Goal: Task Accomplishment & Management: Manage account settings

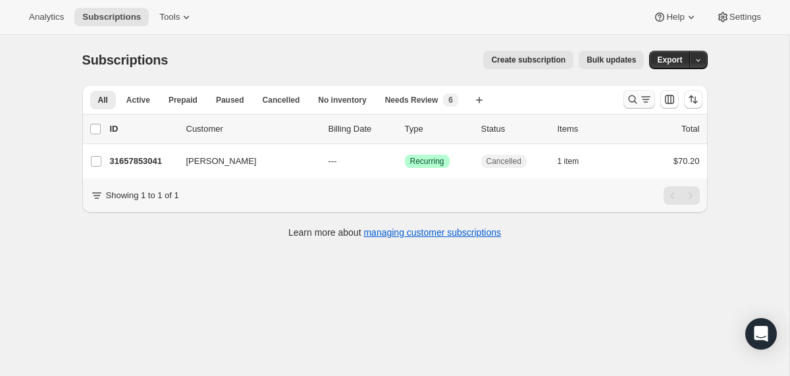
click at [625, 97] on button "Search and filter results" at bounding box center [640, 99] width 32 height 18
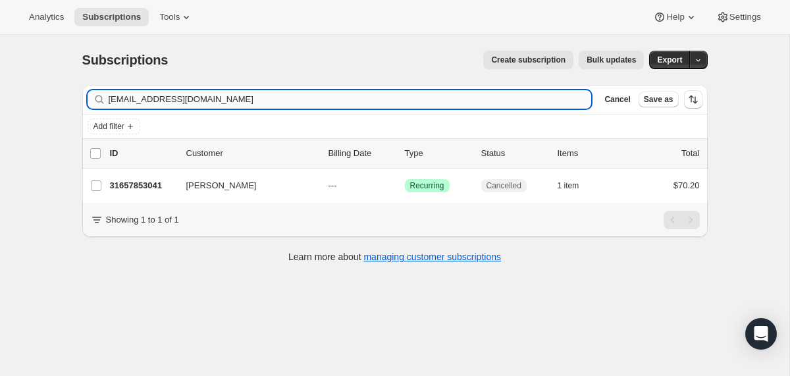
click at [533, 95] on input "hannah.mills1913@gmail.com" at bounding box center [350, 99] width 483 height 18
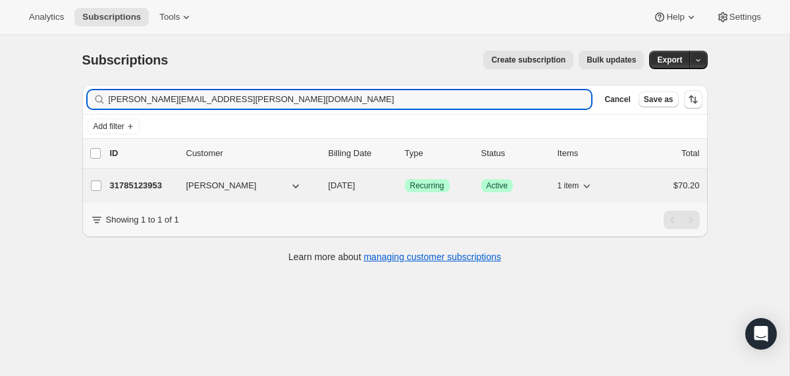
type input "amy-m@cox.net"
click at [320, 183] on div "31785123953 Amy Marchiando 11/08/2025 Success Recurring Success Active 1 item $…" at bounding box center [405, 186] width 590 height 18
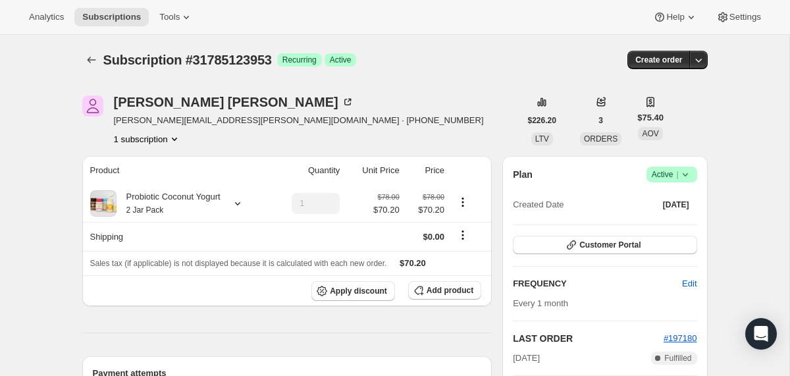
click at [685, 167] on span "Success Active |" at bounding box center [672, 175] width 51 height 16
click at [668, 223] on span "Cancel subscription" at bounding box center [667, 223] width 74 height 10
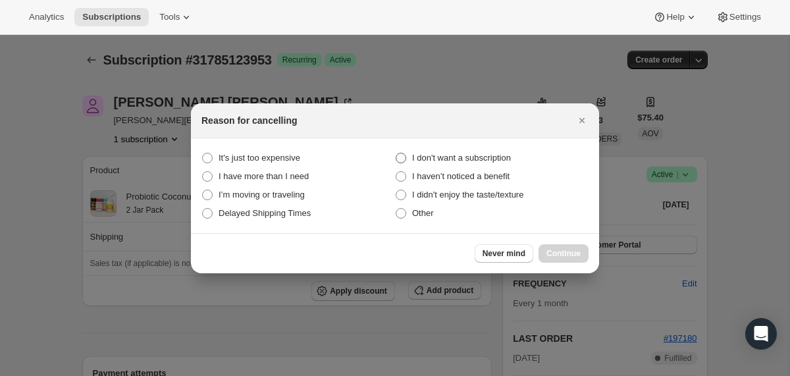
click at [497, 156] on span "I don't want a subscription" at bounding box center [461, 158] width 99 height 10
click at [396, 153] on subscription "I don't want a subscription" at bounding box center [396, 153] width 1 height 1
radio subscription "true"
click at [551, 255] on span "Continue" at bounding box center [564, 253] width 34 height 11
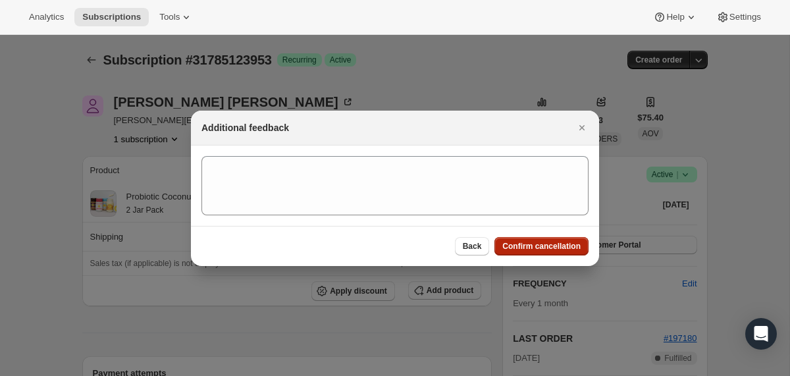
click at [546, 248] on span "Confirm cancellation" at bounding box center [542, 246] width 78 height 11
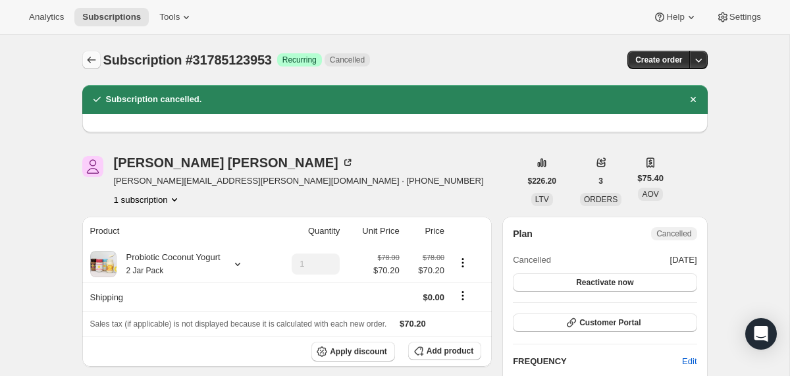
click at [87, 61] on icon "Subscriptions" at bounding box center [91, 59] width 13 height 13
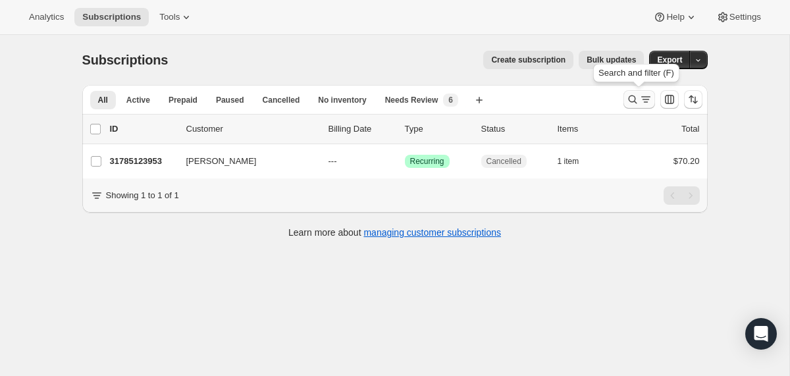
click at [628, 102] on icon "Search and filter results" at bounding box center [632, 99] width 13 height 13
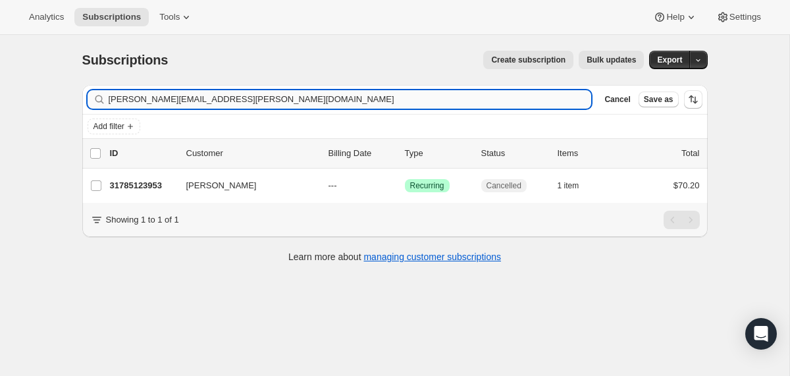
click at [499, 98] on input "amy-m@cox.net" at bounding box center [350, 99] width 483 height 18
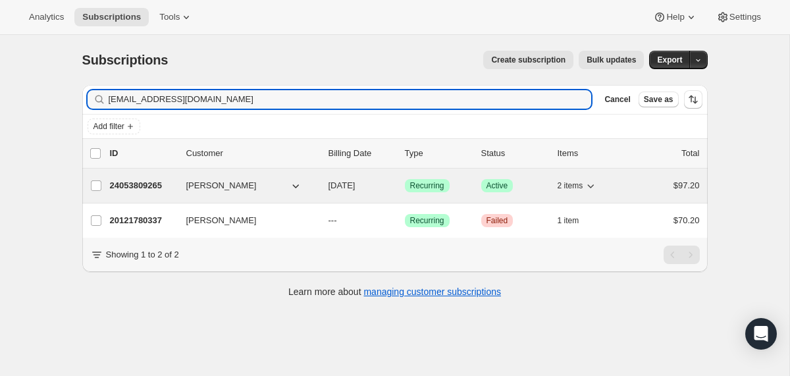
type input "toriakers24@outlook.com"
click at [321, 189] on div "24053809265 Tori Akers 11/08/2025 Success Recurring Success Active 2 items $97.…" at bounding box center [405, 186] width 590 height 18
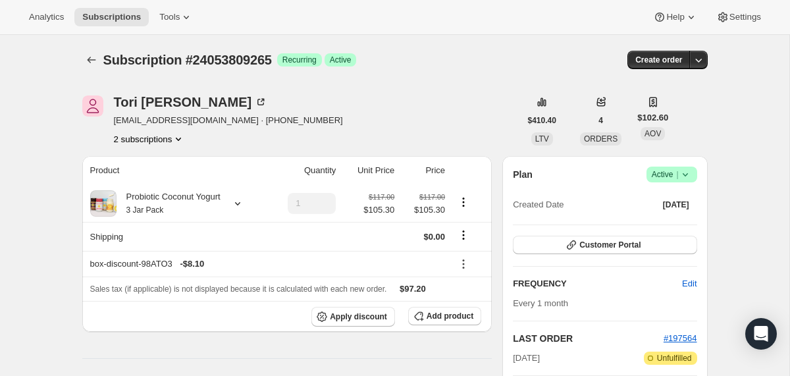
click at [688, 176] on icon at bounding box center [685, 174] width 13 height 13
click at [663, 221] on span "Cancel subscription" at bounding box center [667, 223] width 74 height 10
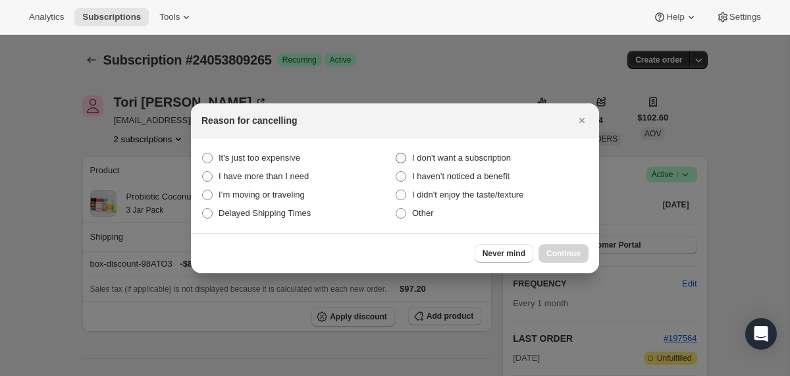
click at [483, 159] on span "I don't want a subscription" at bounding box center [461, 158] width 99 height 10
click at [396, 153] on subscription "I don't want a subscription" at bounding box center [396, 153] width 1 height 1
radio subscription "true"
click at [566, 252] on span "Continue" at bounding box center [564, 253] width 34 height 11
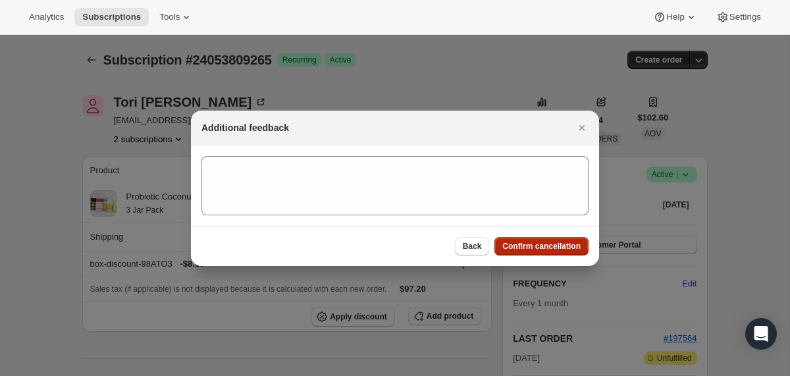
click at [566, 252] on button "Confirm cancellation" at bounding box center [542, 246] width 94 height 18
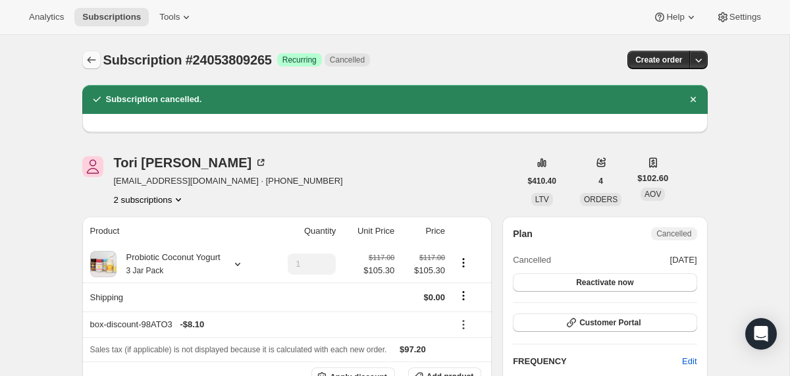
click at [93, 54] on icon "Subscriptions" at bounding box center [91, 59] width 13 height 13
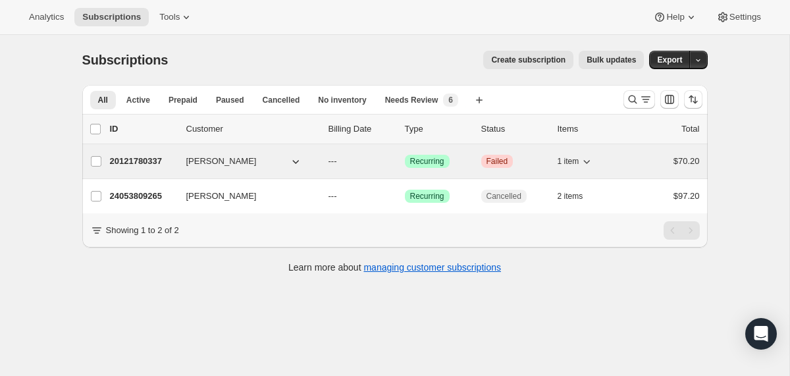
click at [327, 166] on div "20121780337 Tori Akers --- Success Recurring Critical Failed 1 item $70.20" at bounding box center [405, 161] width 590 height 18
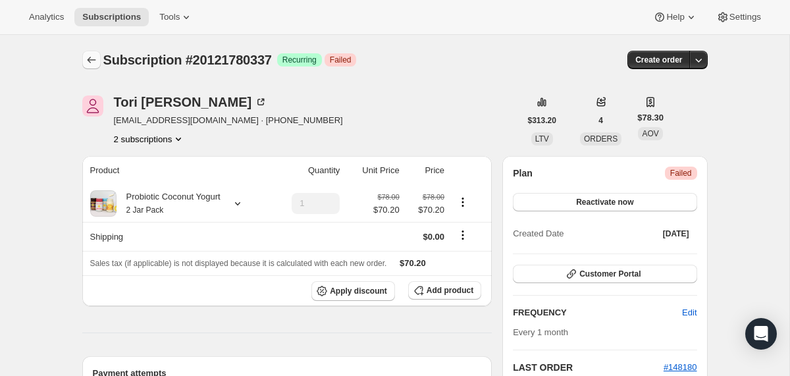
click at [94, 59] on icon "Subscriptions" at bounding box center [91, 59] width 13 height 13
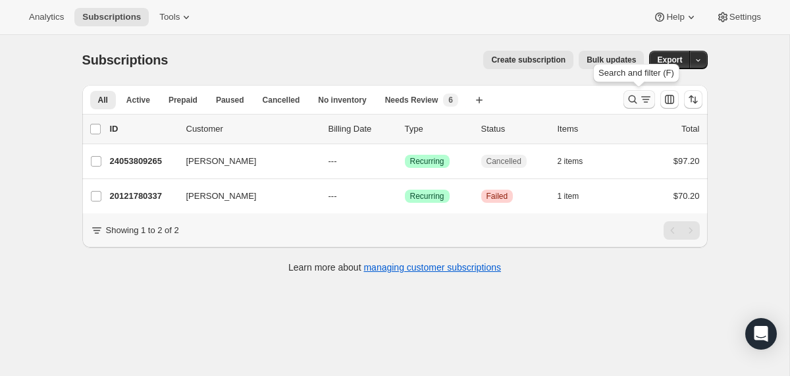
click at [633, 100] on icon "Search and filter results" at bounding box center [632, 99] width 13 height 13
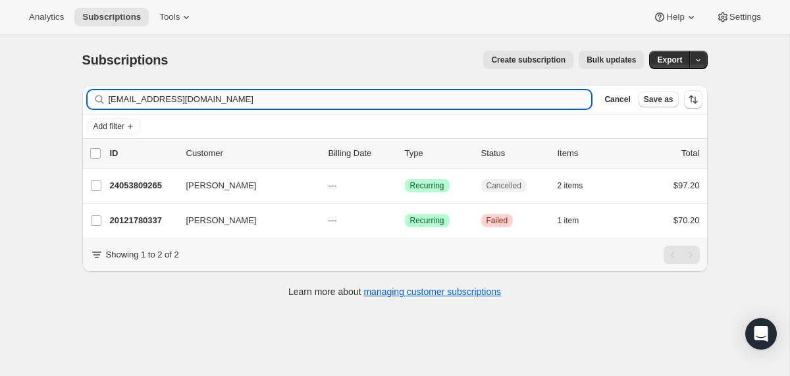
click at [473, 100] on input "toriakers24@outlook.com" at bounding box center [350, 99] width 483 height 18
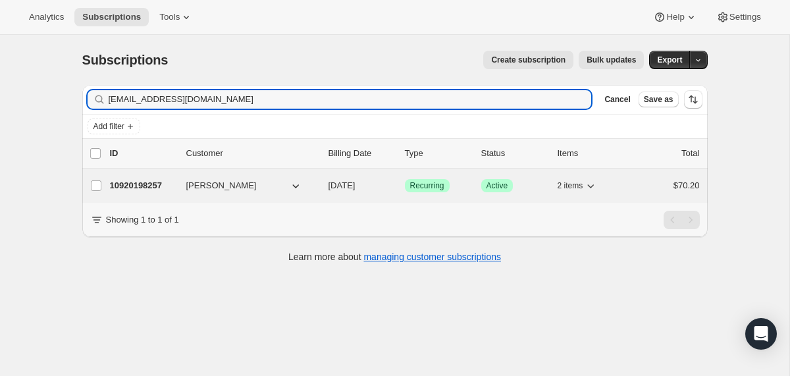
type input "emliz.wi11@gmail.com"
click at [321, 192] on div "10920198257 Emily Villada 11/07/2025 Success Recurring Success Active 2 items $…" at bounding box center [405, 186] width 590 height 18
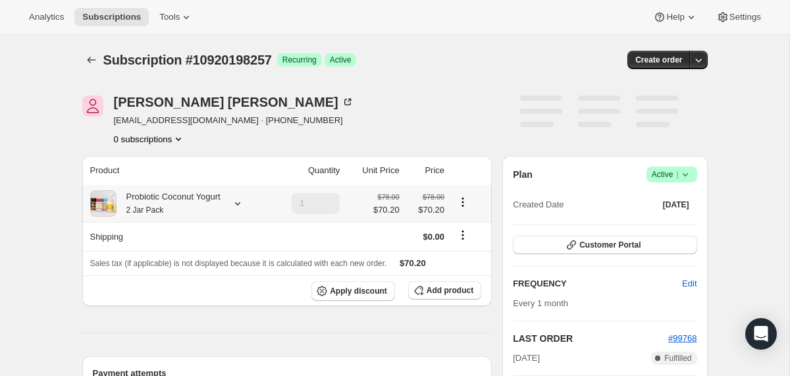
click at [229, 204] on div "Probiotic Coconut Yogurt 2 Jar Pack" at bounding box center [178, 203] width 177 height 26
click at [244, 204] on icon at bounding box center [237, 203] width 13 height 13
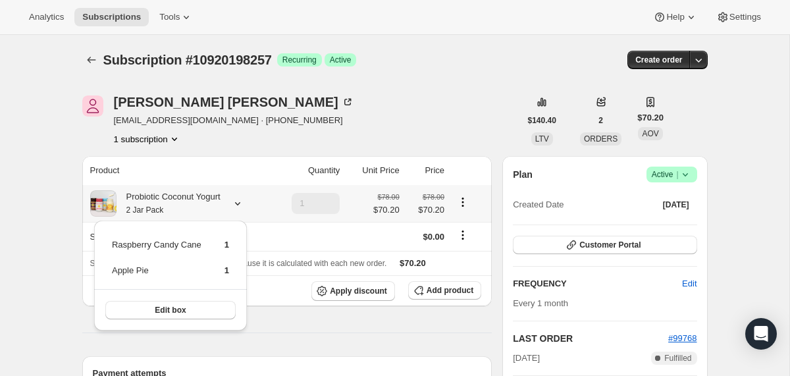
click at [244, 204] on icon at bounding box center [237, 203] width 13 height 13
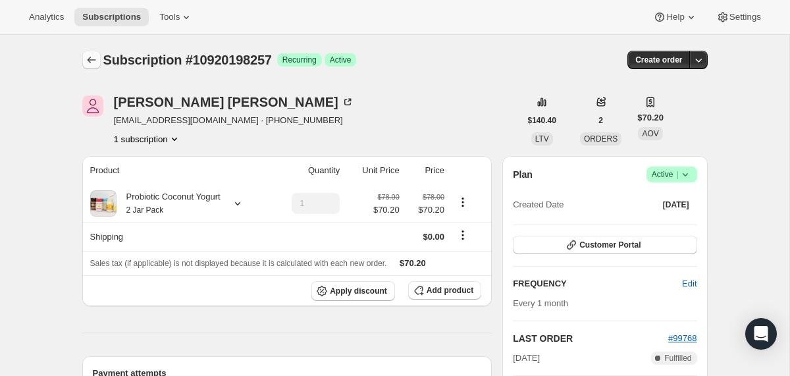
click at [94, 63] on icon "Subscriptions" at bounding box center [91, 59] width 13 height 13
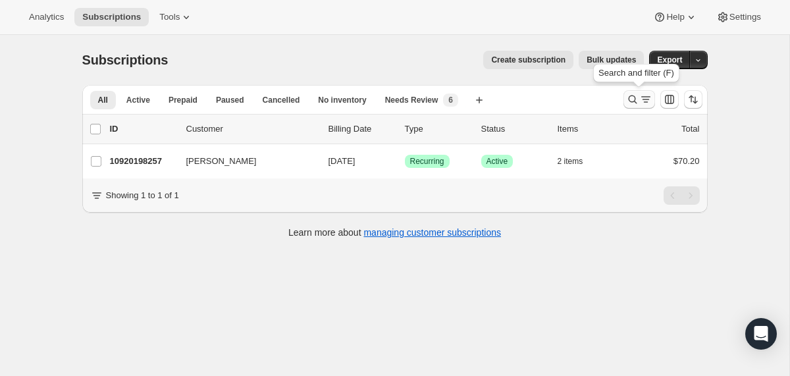
click at [632, 99] on icon "Search and filter results" at bounding box center [632, 99] width 13 height 13
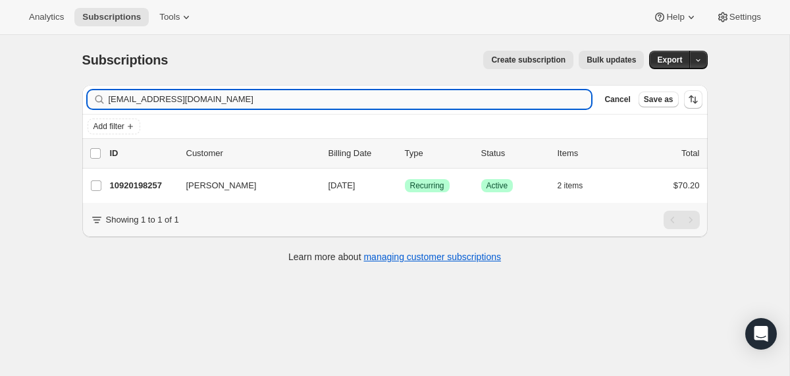
click at [483, 99] on input "emliz.wi11@gmail.com" at bounding box center [350, 99] width 483 height 18
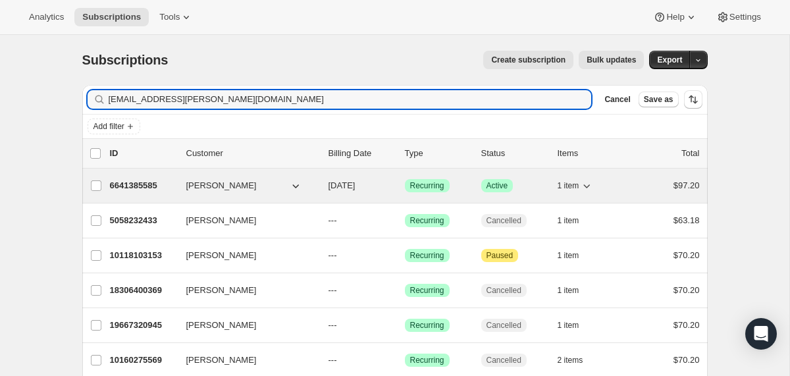
type input "silberstein.amanda@gmail.com"
click at [323, 184] on div "6641385585 Amanda Silberstein 10/16/2025 Success Recurring Success Active 1 ite…" at bounding box center [405, 186] width 590 height 18
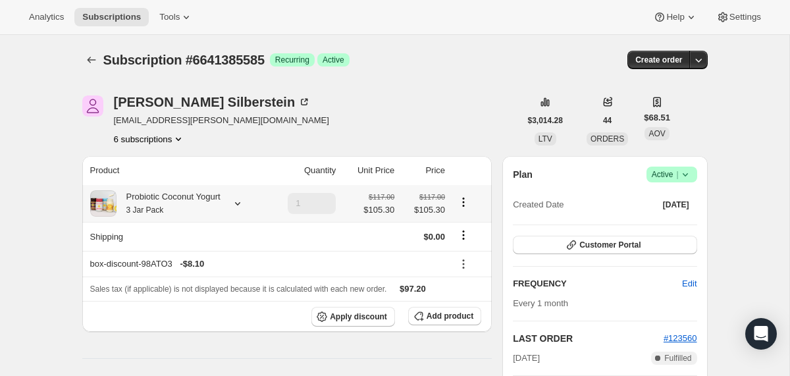
click at [244, 205] on icon at bounding box center [237, 203] width 13 height 13
click at [198, 287] on button "Edit box" at bounding box center [171, 284] width 78 height 18
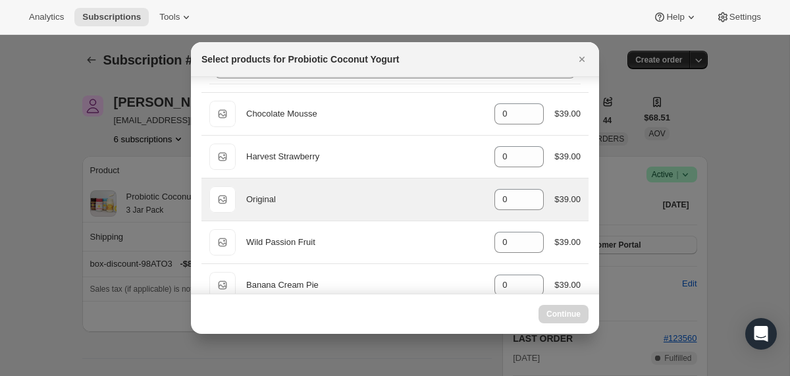
scroll to position [44, 0]
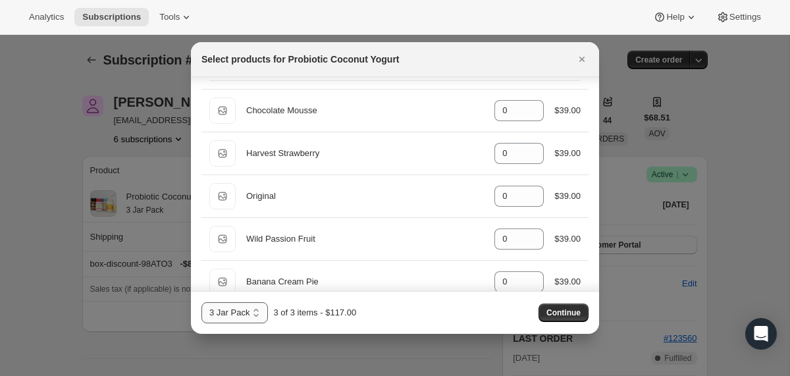
click at [231, 314] on select "2 Jar Pack 3 Jar Pack 4 Jar Pack" at bounding box center [235, 312] width 67 height 21
select select "gid://shopify/ProductVariant/40210939576433"
click at [202, 302] on select "2 Jar Pack 3 Jar Pack 4 Jar Pack" at bounding box center [235, 312] width 67 height 21
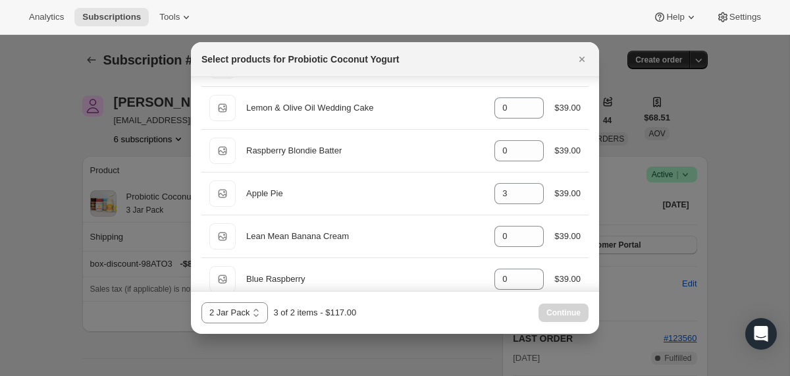
scroll to position [358, 0]
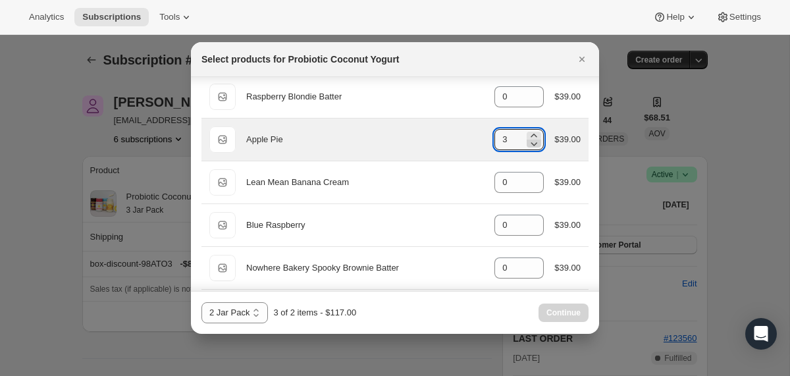
click at [533, 142] on icon ":r10a:" at bounding box center [534, 143] width 13 height 13
type input "2"
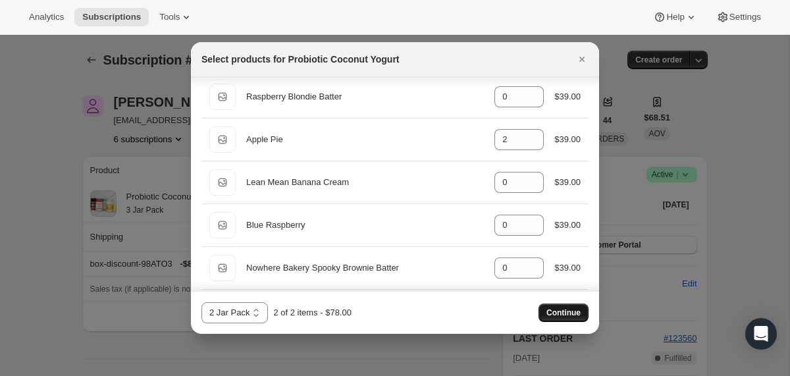
click at [557, 308] on span "Continue" at bounding box center [564, 313] width 34 height 11
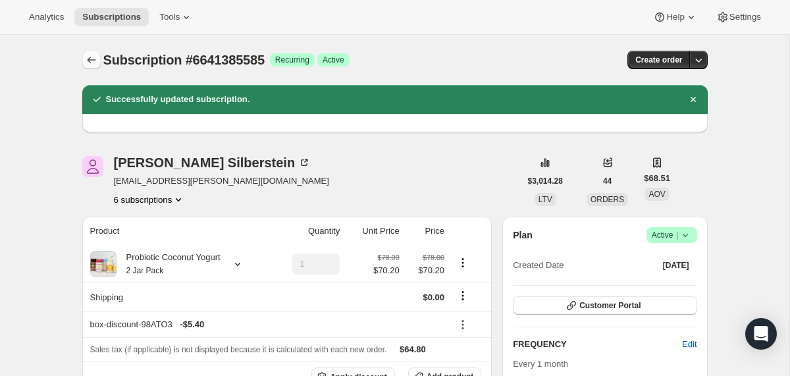
click at [88, 61] on icon "Subscriptions" at bounding box center [91, 59] width 13 height 13
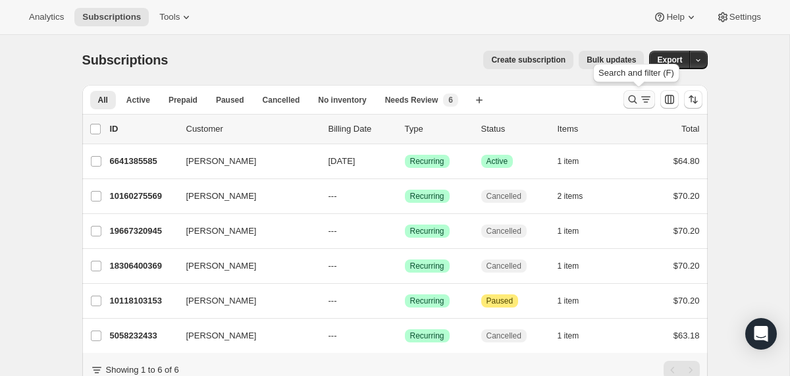
click at [633, 98] on icon "Search and filter results" at bounding box center [632, 99] width 13 height 13
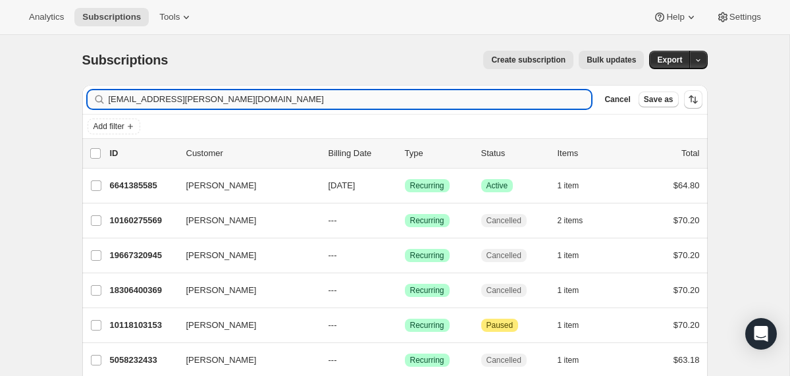
click at [505, 95] on input "silberstein.amanda@gmail.com" at bounding box center [350, 99] width 483 height 18
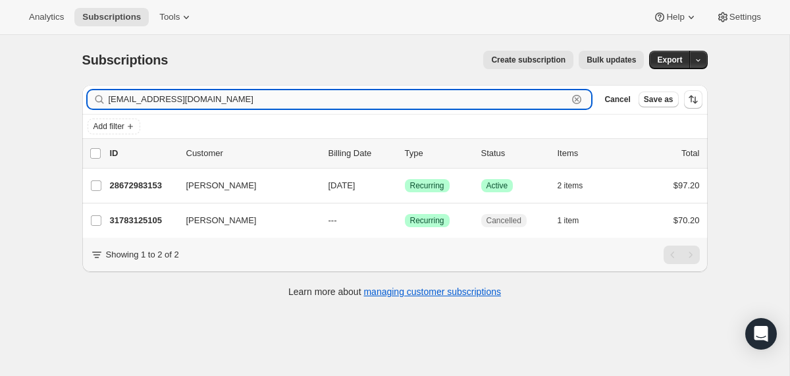
click at [204, 92] on input "jennacar2@comcast.net" at bounding box center [339, 99] width 460 height 18
paste input "svitlanag@ymail.com"
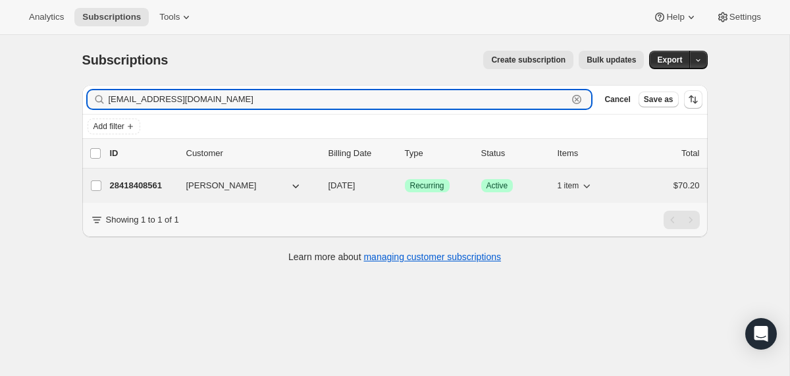
type input "svitlanag@ymail.com"
click at [323, 190] on div "28418408561 Svetlana Kasabyan 11/09/2025 Success Recurring Success Active 1 ite…" at bounding box center [405, 186] width 590 height 18
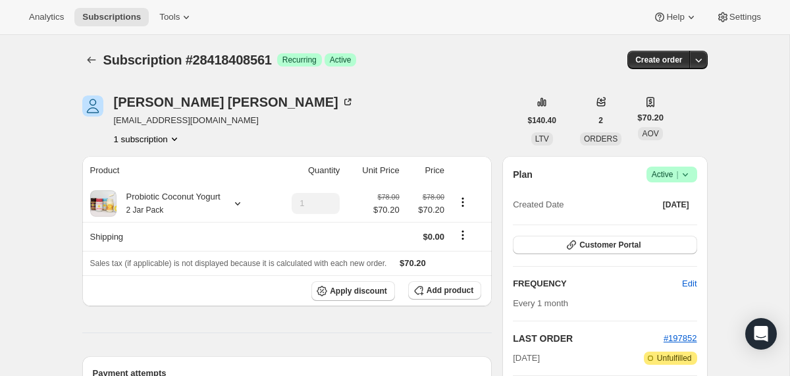
click at [684, 176] on icon at bounding box center [685, 174] width 13 height 13
click at [668, 219] on span "Cancel subscription" at bounding box center [667, 223] width 74 height 10
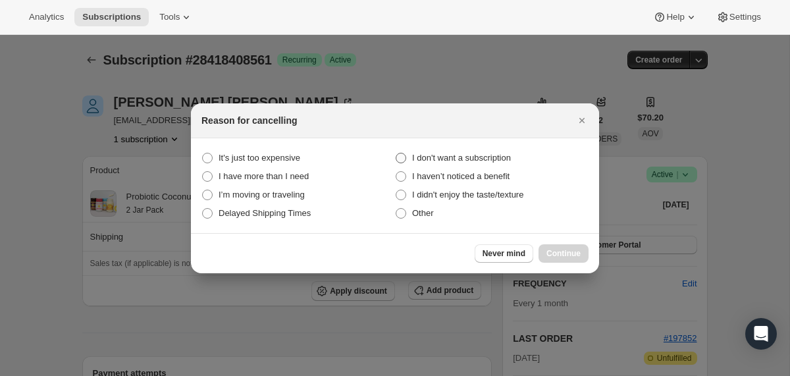
click at [505, 159] on span "I don't want a subscription" at bounding box center [461, 158] width 99 height 10
click at [396, 153] on subscription "I don't want a subscription" at bounding box center [396, 153] width 1 height 1
radio subscription "true"
click at [560, 252] on span "Continue" at bounding box center [564, 253] width 34 height 11
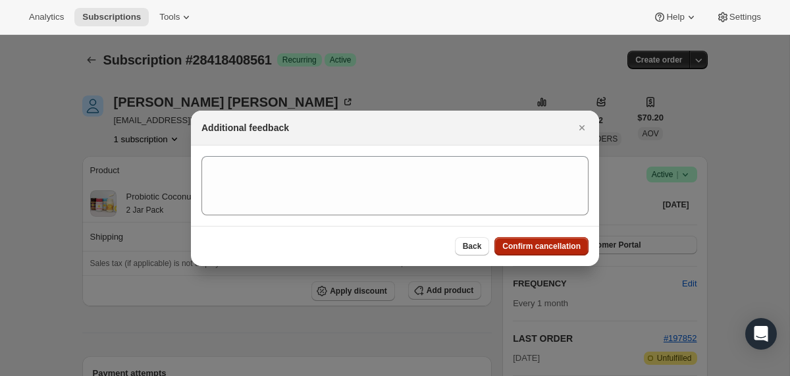
click at [553, 246] on span "Confirm cancellation" at bounding box center [542, 246] width 78 height 11
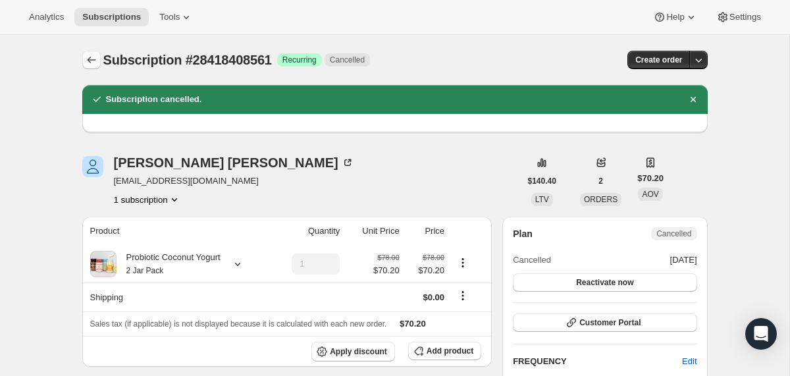
click at [88, 67] on button "Subscriptions" at bounding box center [91, 60] width 18 height 18
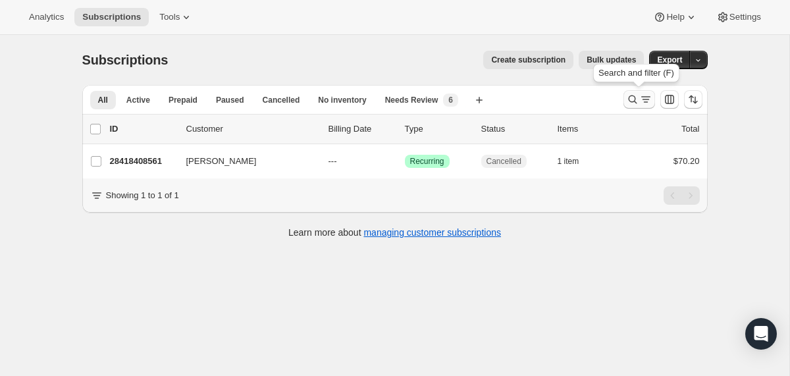
click at [628, 100] on icon "Search and filter results" at bounding box center [632, 99] width 13 height 13
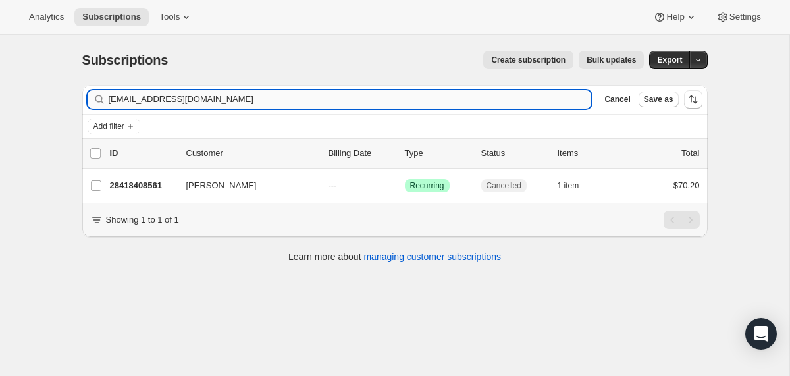
click at [464, 98] on input "svitlanag@ymail.com" at bounding box center [350, 99] width 483 height 18
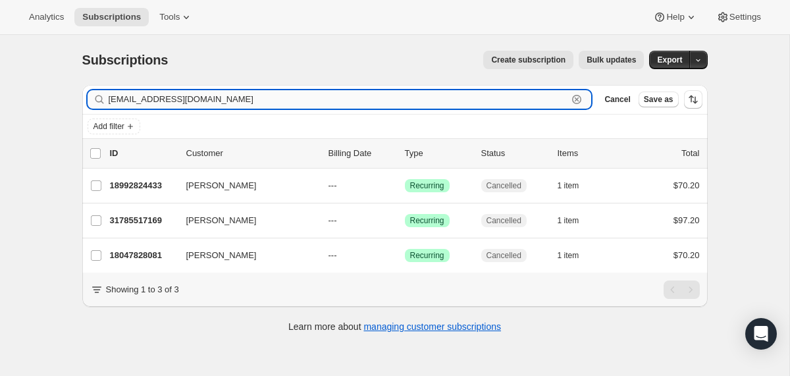
click at [234, 99] on input "bhsrosa13@yahoo.com" at bounding box center [339, 99] width 460 height 18
paste input "sab.j.511@gmail"
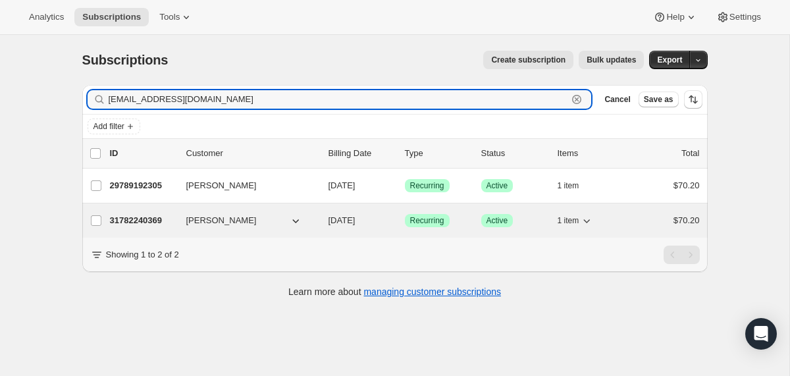
type input "[EMAIL_ADDRESS][DOMAIN_NAME]"
click at [315, 221] on div "[PERSON_NAME]" at bounding box center [252, 220] width 132 height 13
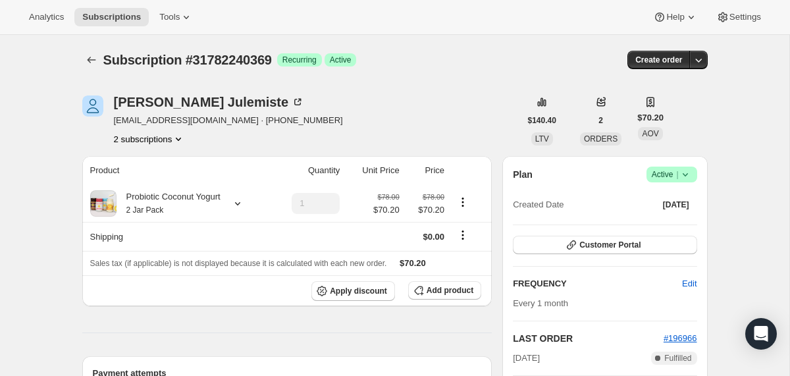
click at [688, 173] on icon at bounding box center [685, 174] width 13 height 13
click at [665, 229] on button "Cancel subscription" at bounding box center [667, 222] width 82 height 21
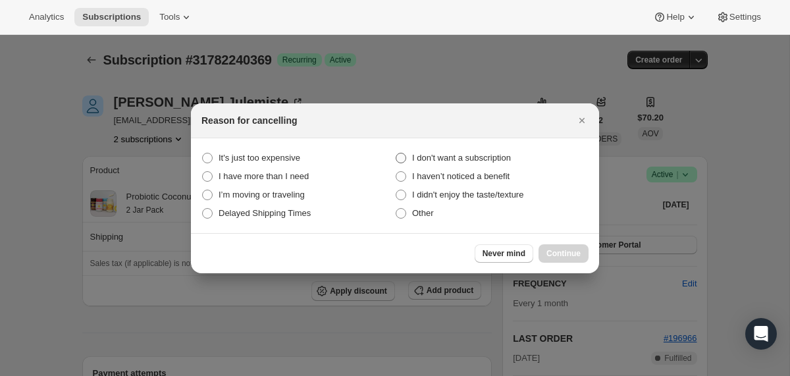
click at [499, 155] on span "I don't want a subscription" at bounding box center [461, 158] width 99 height 10
click at [396, 153] on subscription "I don't want a subscription" at bounding box center [396, 153] width 1 height 1
radio subscription "true"
click at [553, 248] on span "Continue" at bounding box center [564, 253] width 34 height 11
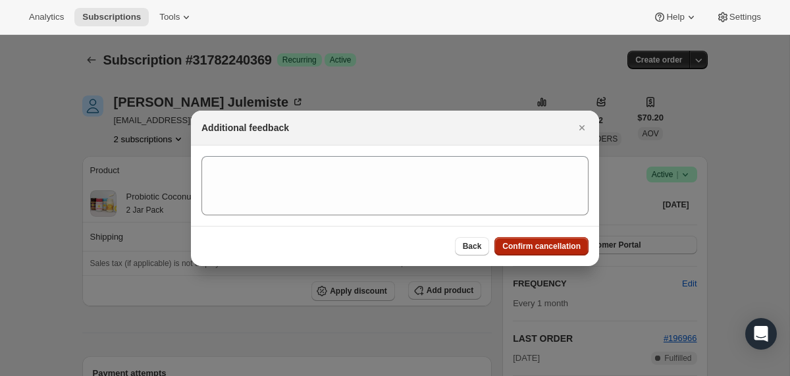
click at [553, 248] on span "Confirm cancellation" at bounding box center [542, 246] width 78 height 11
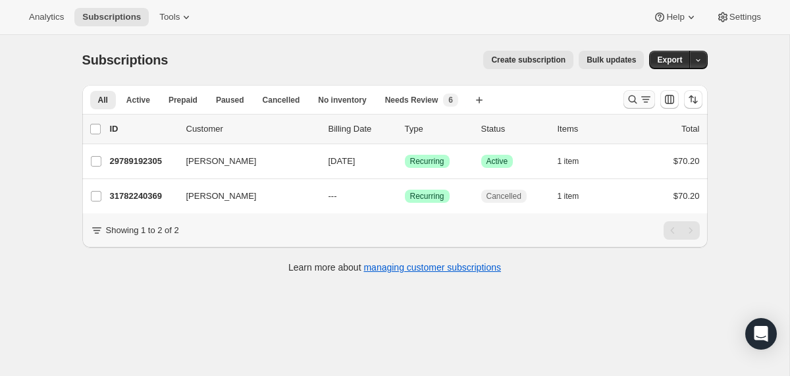
click at [636, 99] on icon "Search and filter results" at bounding box center [632, 99] width 13 height 13
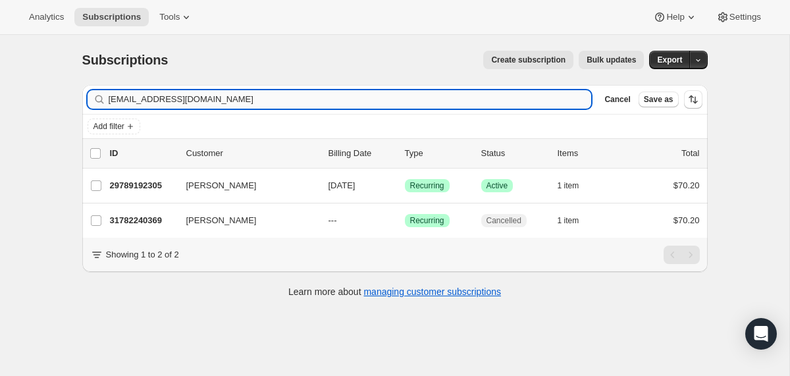
click at [465, 101] on input "[EMAIL_ADDRESS][DOMAIN_NAME]" at bounding box center [350, 99] width 483 height 18
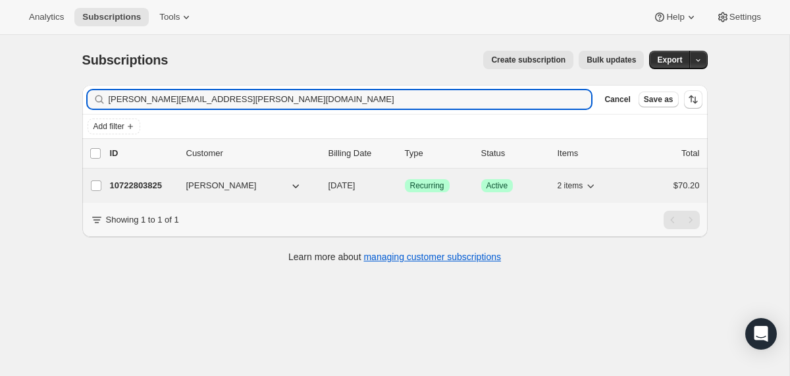
type input "[PERSON_NAME][EMAIL_ADDRESS][PERSON_NAME][DOMAIN_NAME]"
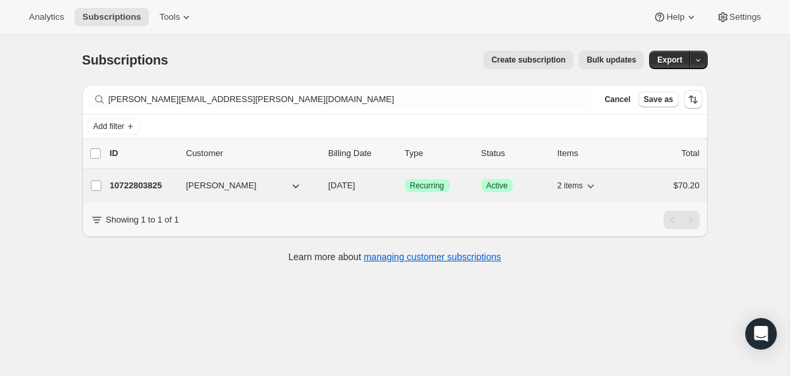
click at [319, 183] on div "10722803825 [PERSON_NAME] [DATE] Success Recurring Success Active 2 items $70.20" at bounding box center [405, 186] width 590 height 18
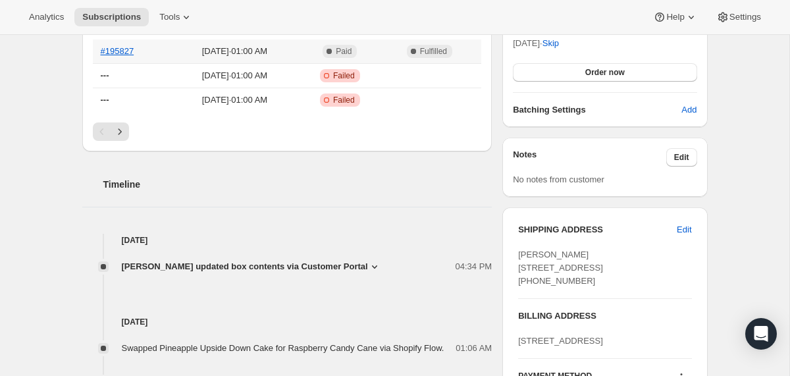
scroll to position [372, 0]
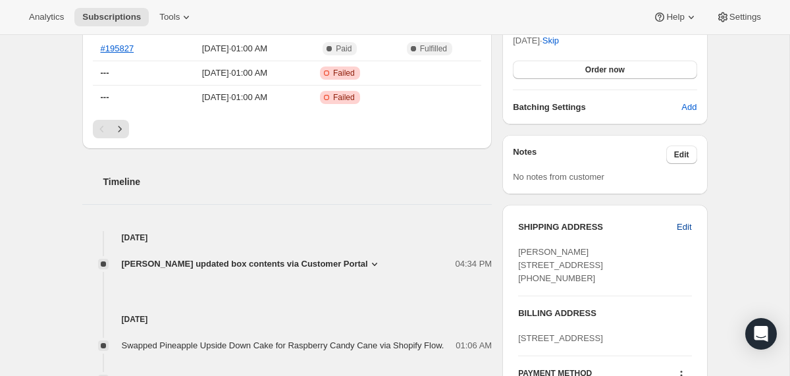
click at [688, 226] on span "Edit" at bounding box center [684, 227] width 14 height 13
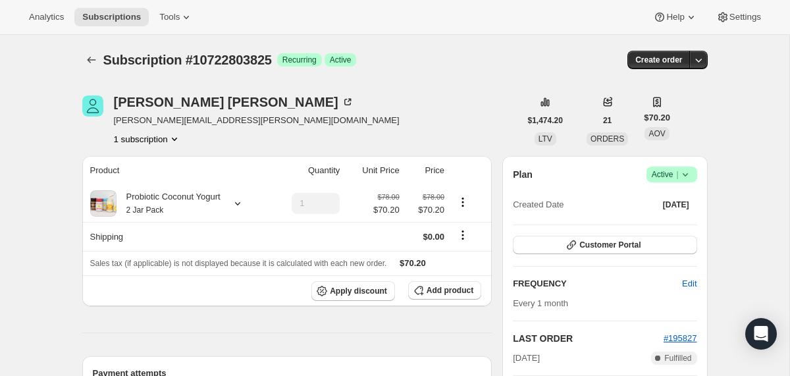
select select "CO"
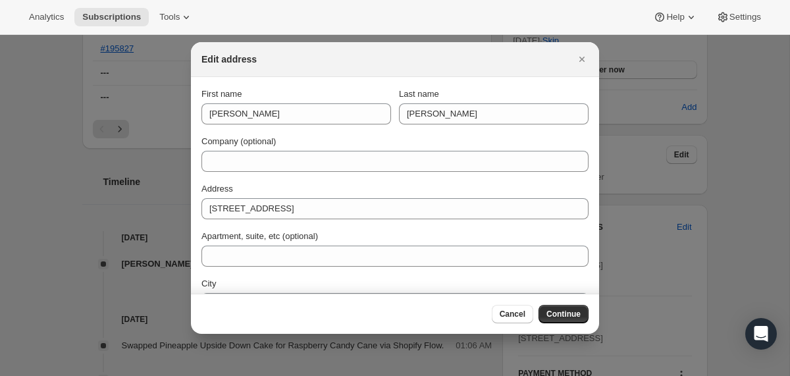
scroll to position [126, 0]
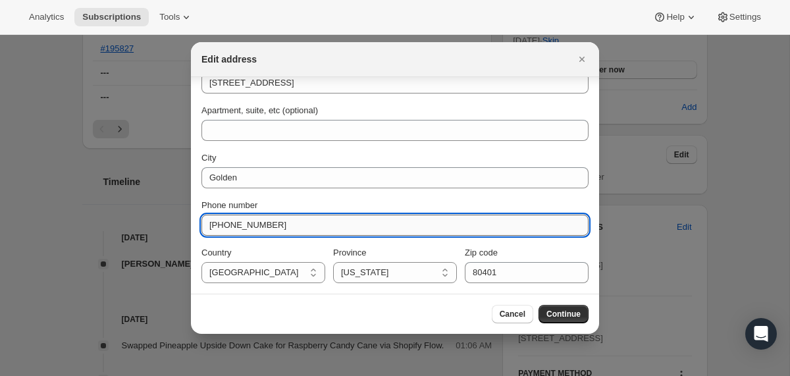
click at [254, 232] on input "[PHONE_NUMBER]" at bounding box center [395, 225] width 387 height 21
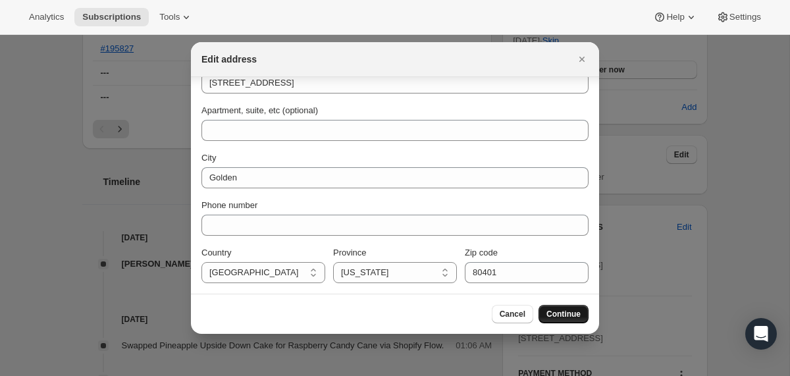
click at [555, 313] on span "Continue" at bounding box center [564, 314] width 34 height 11
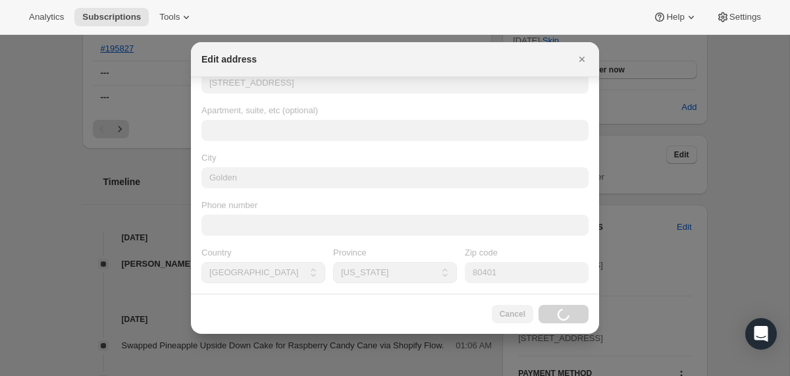
scroll to position [0, 0]
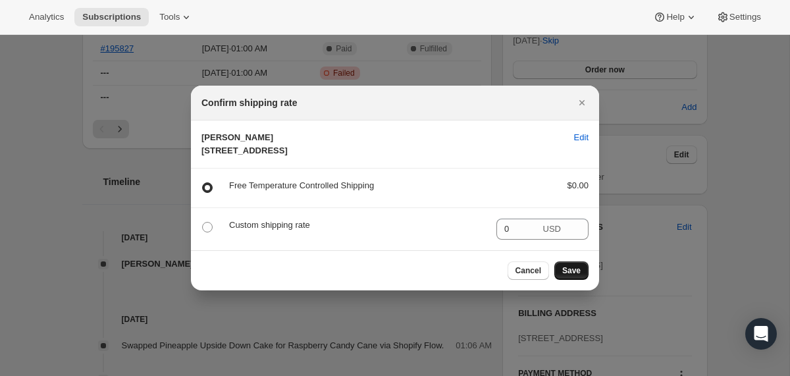
click at [579, 276] on span "Save" at bounding box center [571, 270] width 18 height 11
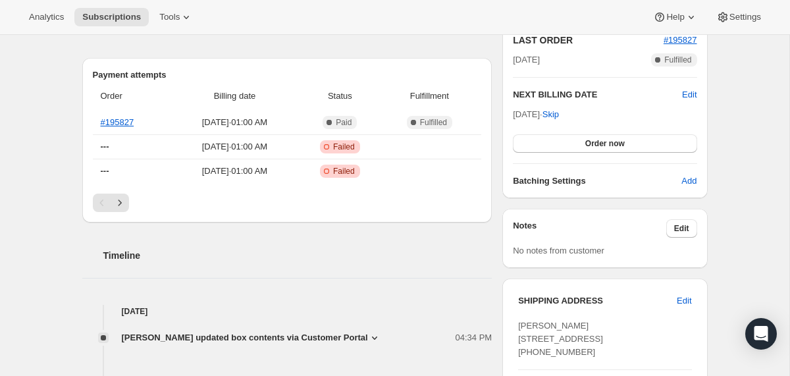
scroll to position [446, 0]
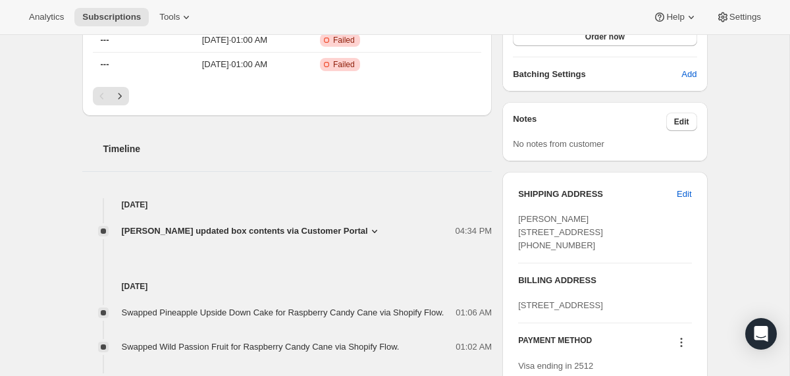
scroll to position [455, 0]
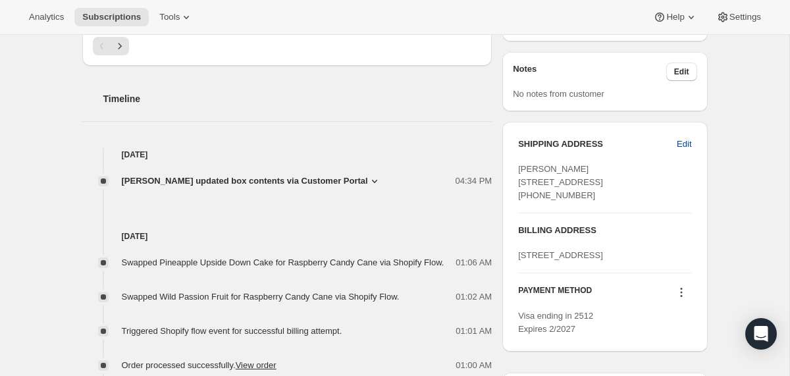
click at [685, 140] on span "Edit" at bounding box center [684, 144] width 14 height 13
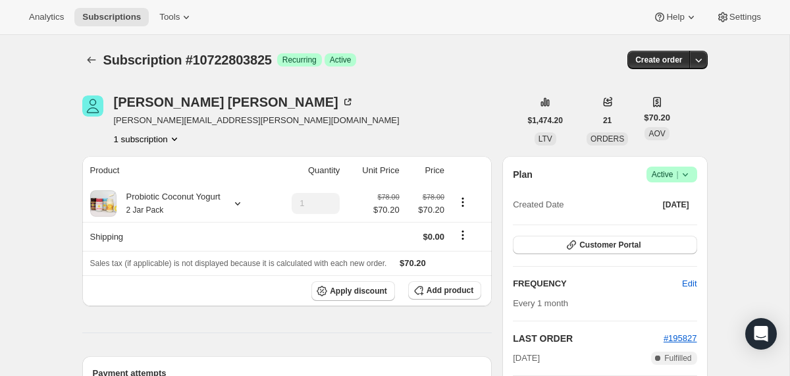
select select "CO"
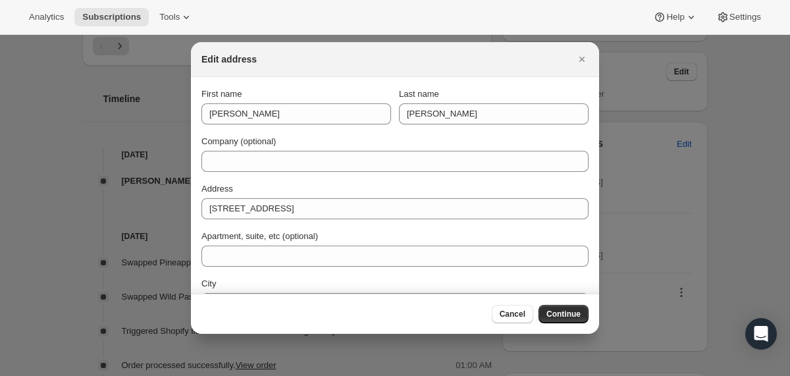
scroll to position [126, 0]
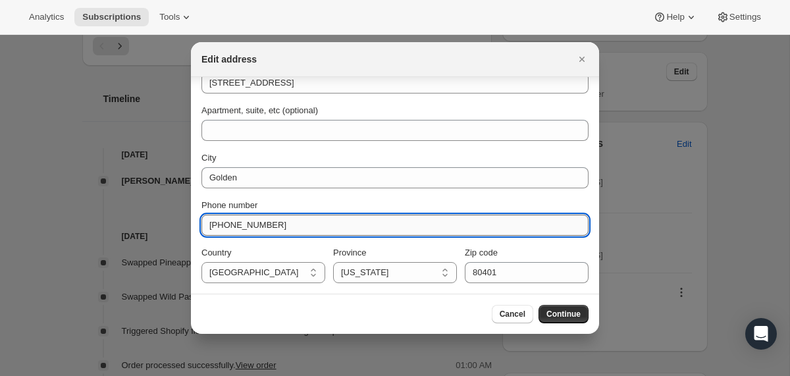
click at [259, 230] on input "(913) 486-6787" at bounding box center [395, 225] width 387 height 21
click at [260, 224] on input "(913) 486-6787" at bounding box center [395, 225] width 387 height 21
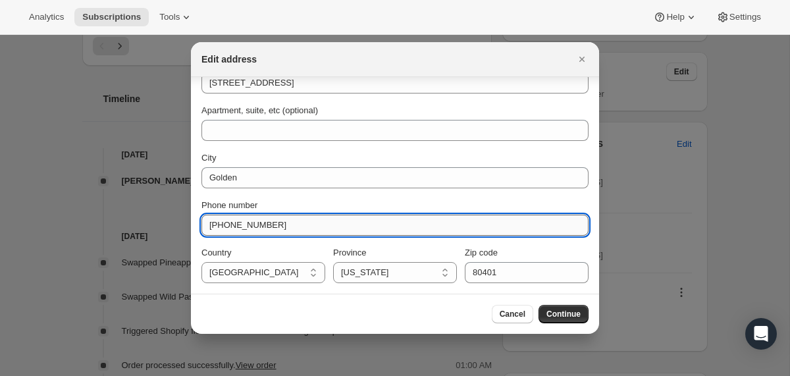
click at [260, 224] on input "[PHONE_NUMBER]" at bounding box center [395, 225] width 387 height 21
type input "00000000"
click at [296, 196] on div "First name Mary Last name Ryan Company (optional) Address 824 Aspen Road Apartm…" at bounding box center [395, 122] width 387 height 321
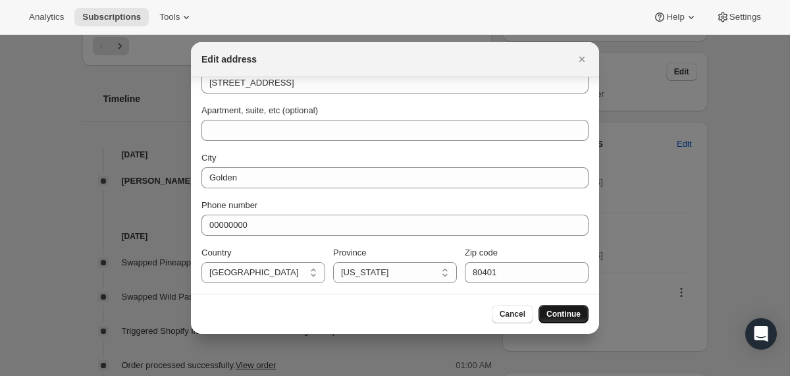
click at [552, 317] on span "Continue" at bounding box center [564, 314] width 34 height 11
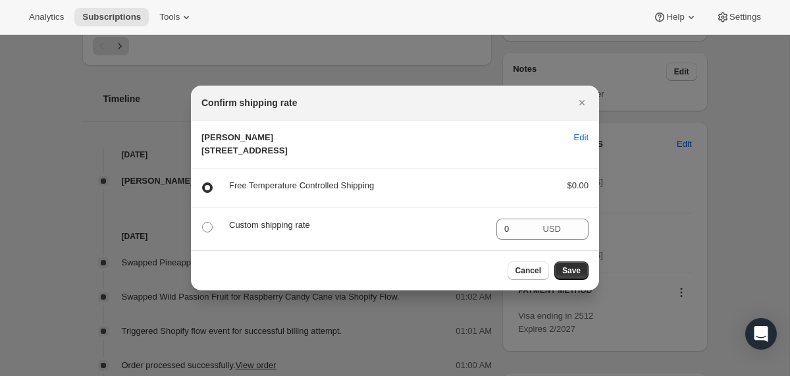
scroll to position [0, 0]
click at [578, 276] on span "Save" at bounding box center [571, 270] width 18 height 11
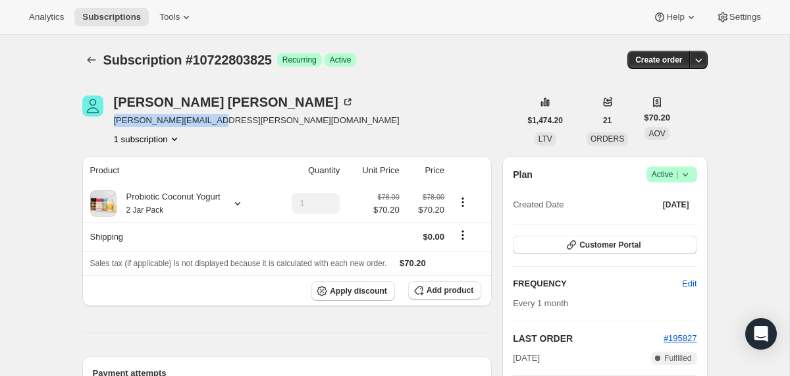
drag, startPoint x: 225, startPoint y: 122, endPoint x: 113, endPoint y: 121, distance: 112.0
click at [113, 121] on div "[PERSON_NAME] [PERSON_NAME][EMAIL_ADDRESS][PERSON_NAME][DOMAIN_NAME] 1 subscrip…" at bounding box center [301, 120] width 438 height 50
copy span "[PERSON_NAME][EMAIL_ADDRESS][PERSON_NAME][DOMAIN_NAME]"
click at [91, 57] on icon "Subscriptions" at bounding box center [91, 59] width 13 height 13
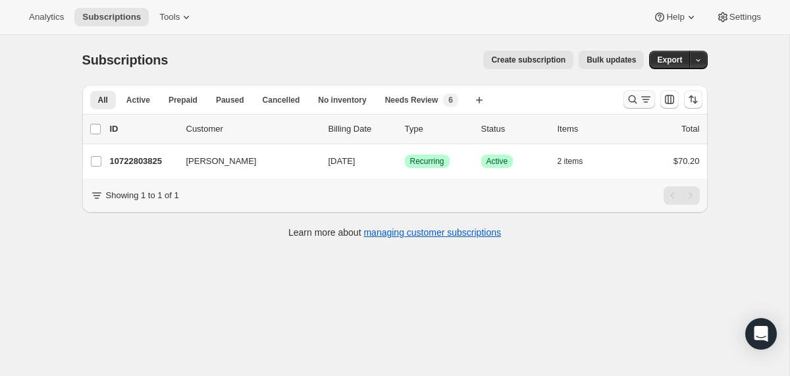
click at [630, 101] on icon "Search and filter results" at bounding box center [632, 99] width 13 height 13
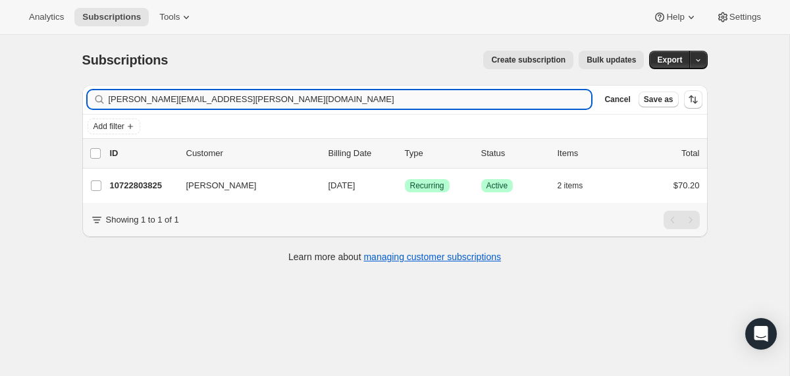
click at [486, 92] on input "[PERSON_NAME][EMAIL_ADDRESS][PERSON_NAME][DOMAIN_NAME]" at bounding box center [350, 99] width 483 height 18
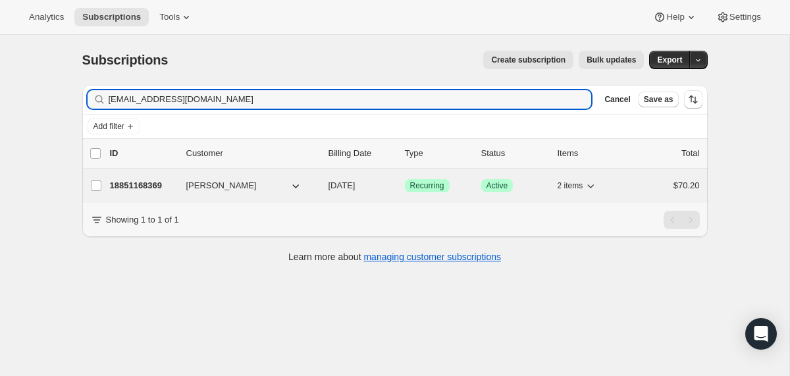
type input "limoneylb@gmail.com"
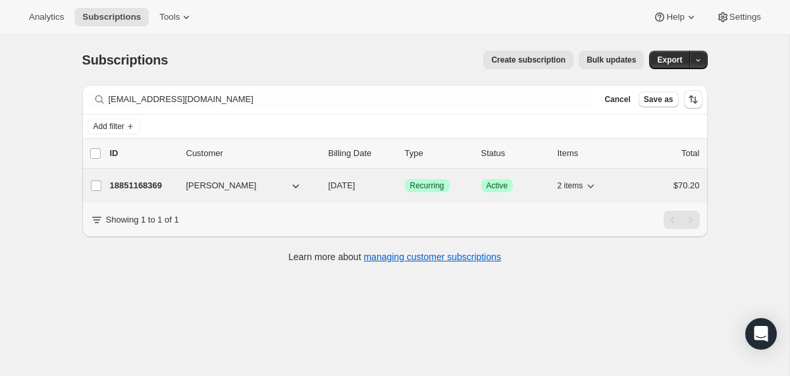
click at [327, 187] on div "18851168369 hugo carrillo 10/21/2025 Success Recurring Success Active 2 items $…" at bounding box center [405, 186] width 590 height 18
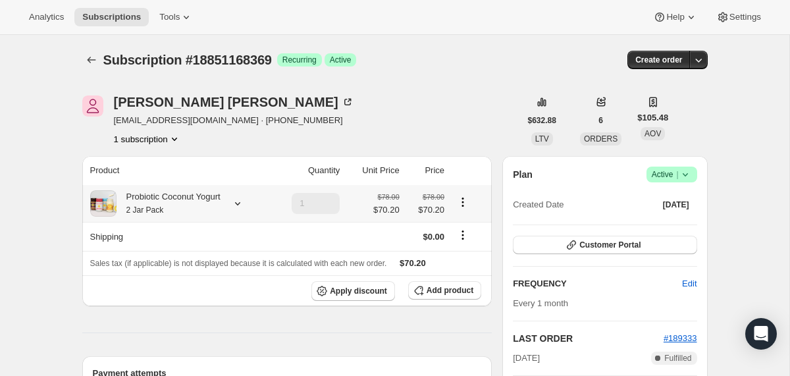
click at [240, 203] on icon at bounding box center [237, 203] width 5 height 3
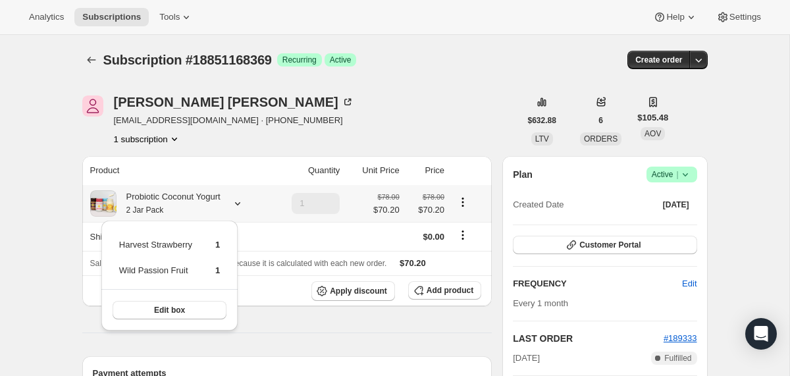
click at [240, 203] on icon at bounding box center [237, 203] width 5 height 3
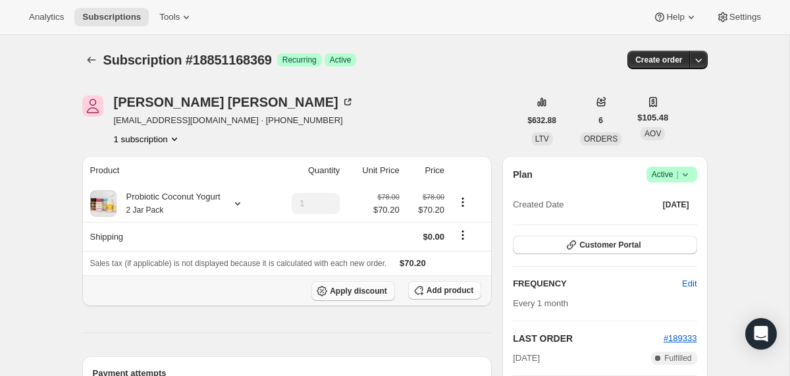
click at [368, 292] on span "Apply discount" at bounding box center [358, 291] width 57 height 11
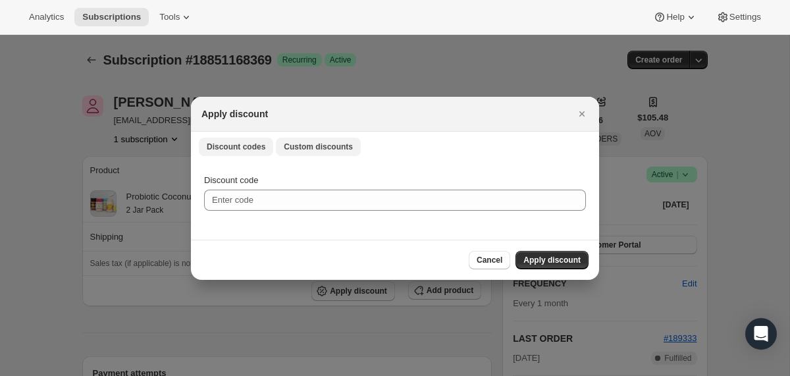
click at [329, 142] on span "Custom discounts" at bounding box center [318, 147] width 69 height 11
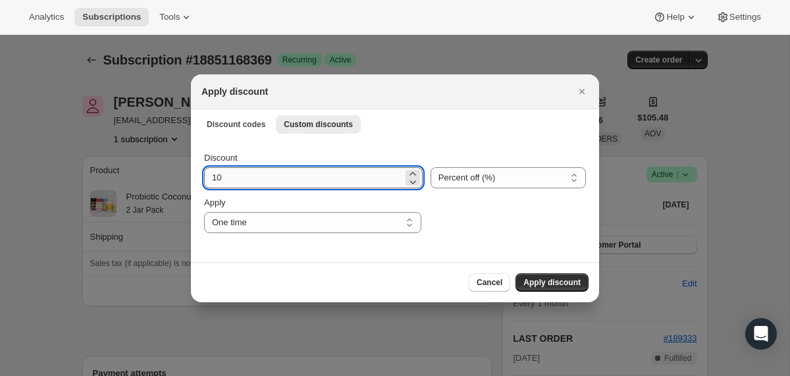
click at [340, 174] on input "10" at bounding box center [303, 177] width 199 height 21
click at [439, 178] on select "Percent off (%) Amount off ($)" at bounding box center [508, 177] width 155 height 21
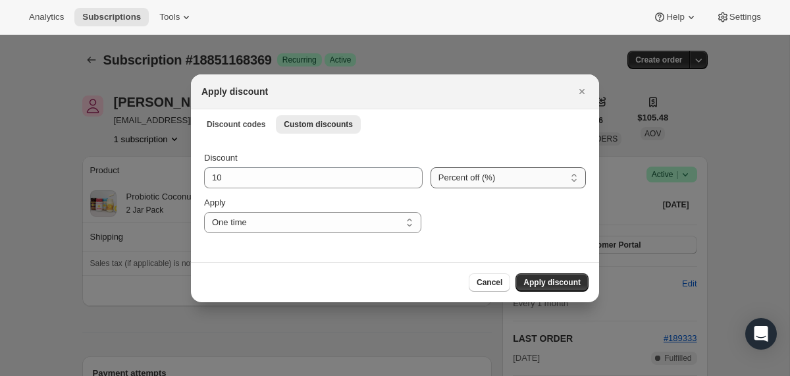
select select "fixed"
click at [431, 167] on select "Percent off (%) Amount off ($)" at bounding box center [508, 177] width 155 height 21
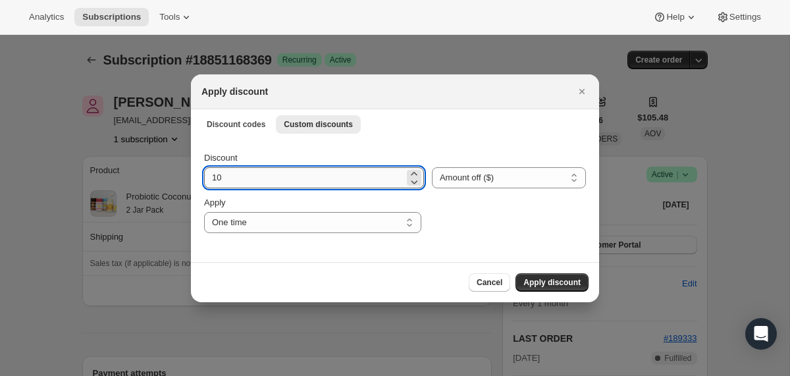
click at [326, 175] on input "10" at bounding box center [304, 177] width 200 height 21
type input "70.20"
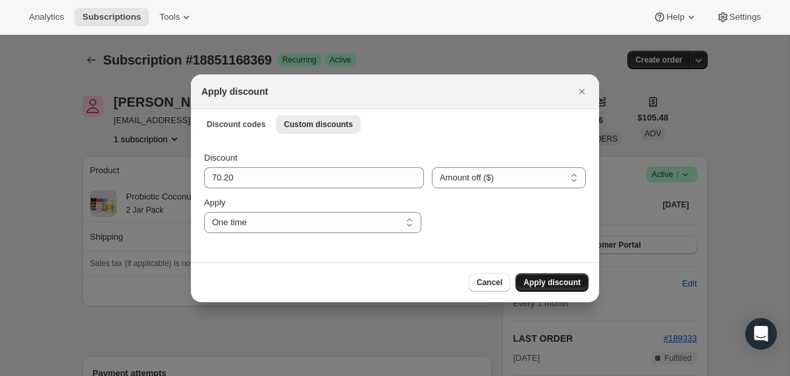
click at [525, 285] on span "Apply discount" at bounding box center [552, 282] width 57 height 11
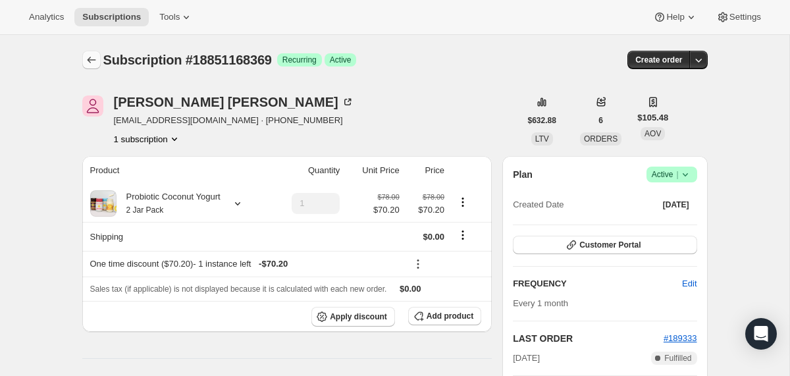
click at [88, 68] on button "Subscriptions" at bounding box center [91, 60] width 18 height 18
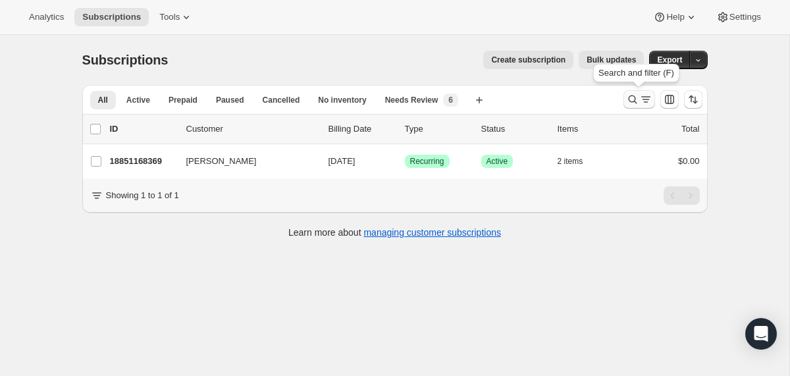
click at [636, 102] on icon "Search and filter results" at bounding box center [632, 99] width 13 height 13
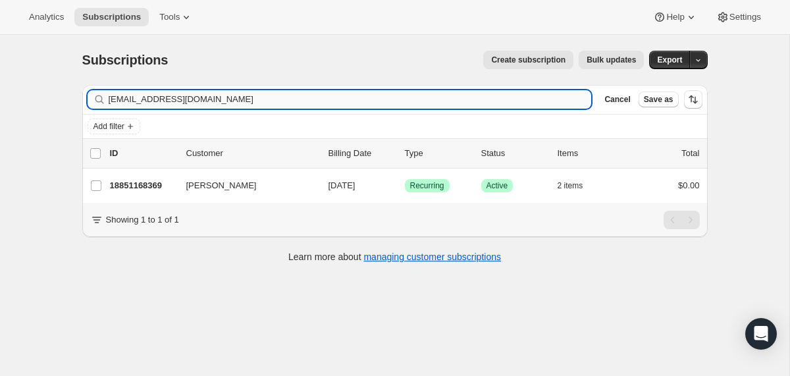
click at [477, 97] on input "limoneylb@gmail.com" at bounding box center [350, 99] width 483 height 18
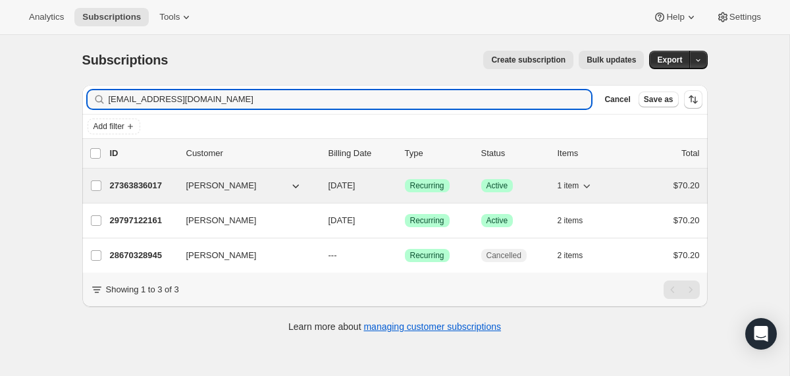
type input "rokshook@gmail.com"
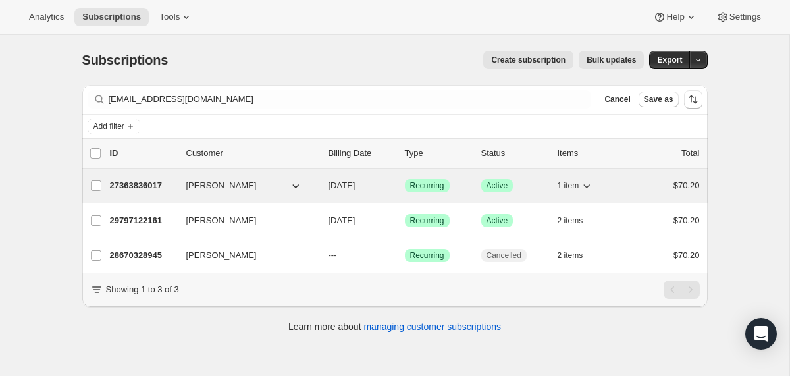
click at [322, 189] on div "27363836017 Rosanna Shook 11/03/2025 Success Recurring Success Active 1 item $7…" at bounding box center [405, 186] width 590 height 18
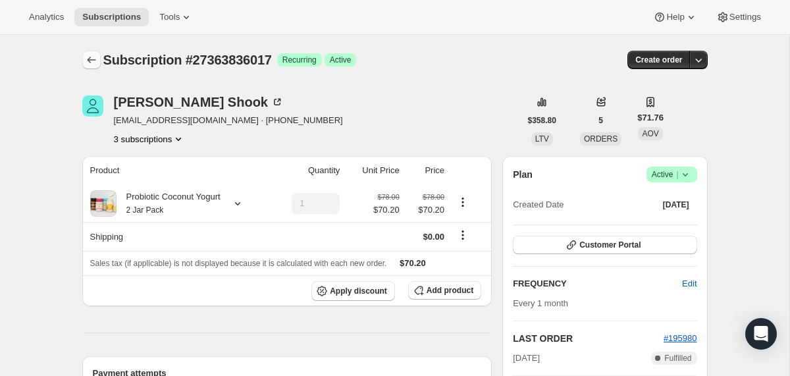
click at [90, 59] on icon "Subscriptions" at bounding box center [91, 59] width 13 height 13
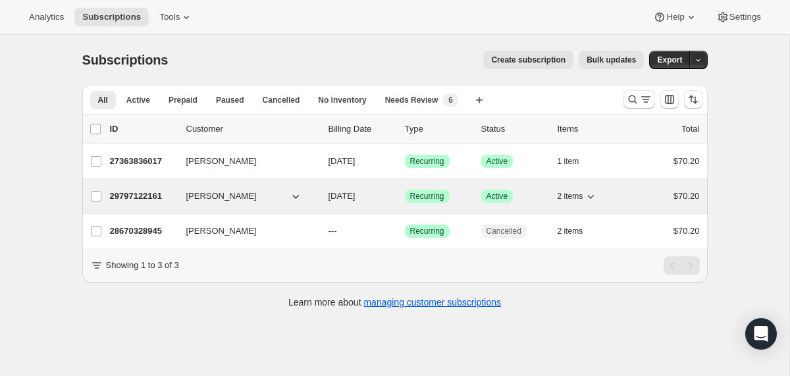
click at [318, 196] on div "29797122161 Rosanna Shook 11/26/2025 Success Recurring Success Active 2 items $…" at bounding box center [405, 196] width 590 height 18
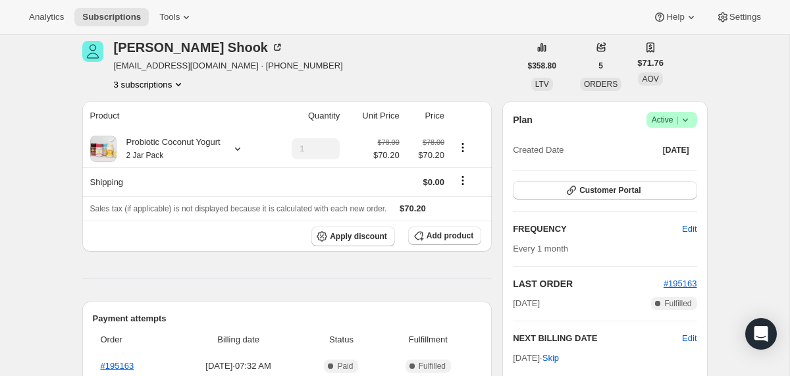
scroll to position [53, 0]
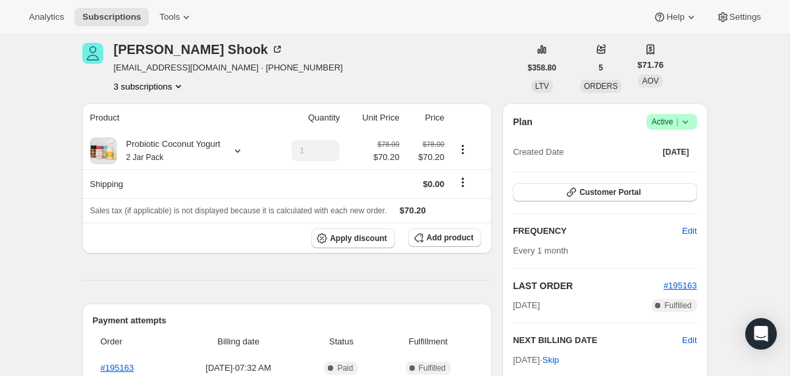
click at [683, 123] on icon at bounding box center [685, 121] width 13 height 13
click at [674, 167] on span "Cancel subscription" at bounding box center [667, 170] width 74 height 10
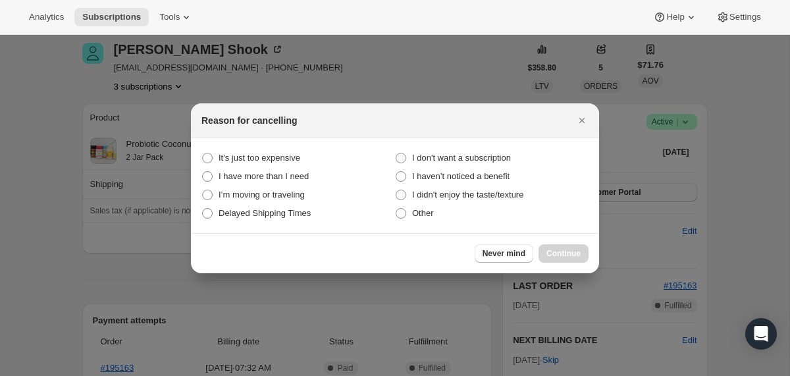
click at [487, 148] on section "It's just too expensive I don't want a subscription I have more than I need I h…" at bounding box center [395, 185] width 408 height 95
click at [489, 160] on span "I don't want a subscription" at bounding box center [461, 158] width 99 height 10
click at [396, 153] on subscription "I don't want a subscription" at bounding box center [396, 153] width 1 height 1
radio subscription "true"
click at [560, 253] on span "Continue" at bounding box center [564, 253] width 34 height 11
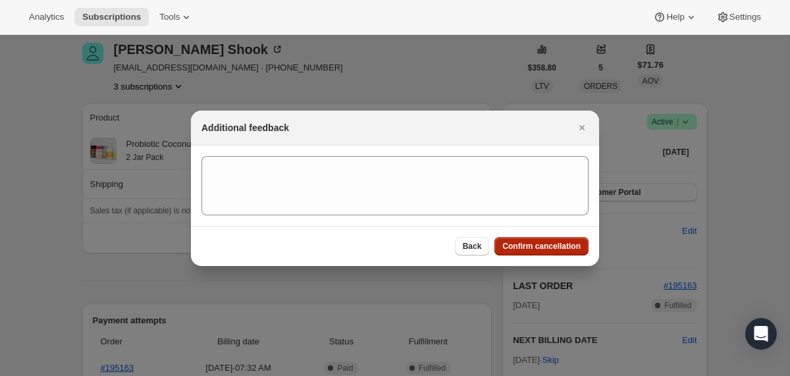
click at [555, 246] on span "Confirm cancellation" at bounding box center [542, 246] width 78 height 11
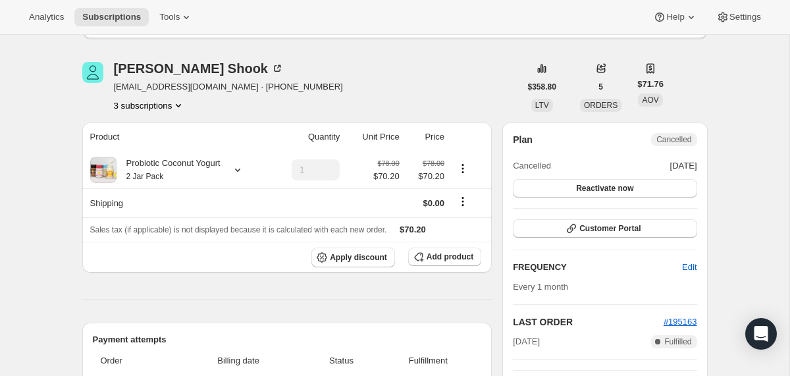
scroll to position [0, 0]
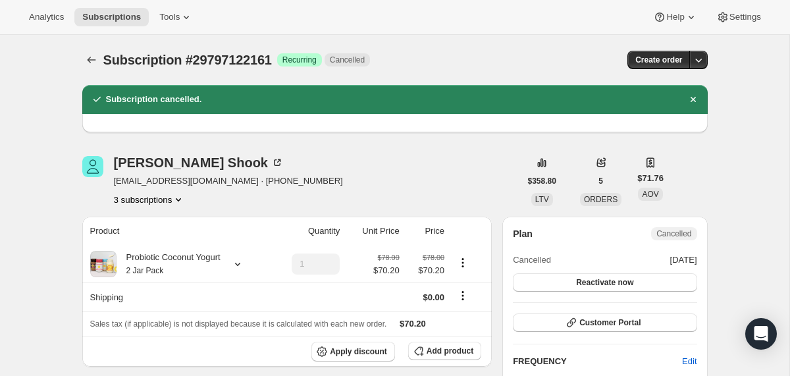
click at [224, 60] on span "Subscription #29797122161" at bounding box center [187, 60] width 169 height 14
click at [91, 57] on icon "Subscriptions" at bounding box center [91, 59] width 13 height 13
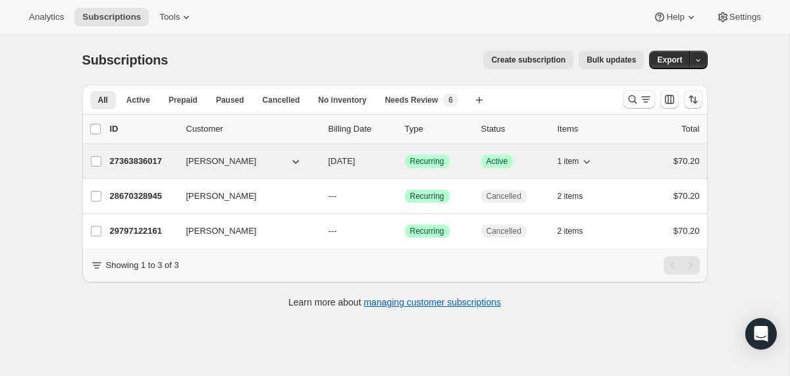
click at [324, 167] on div "27363836017 Rosanna Shook 11/03/2025 Success Recurring Success Active 1 item $7…" at bounding box center [405, 161] width 590 height 18
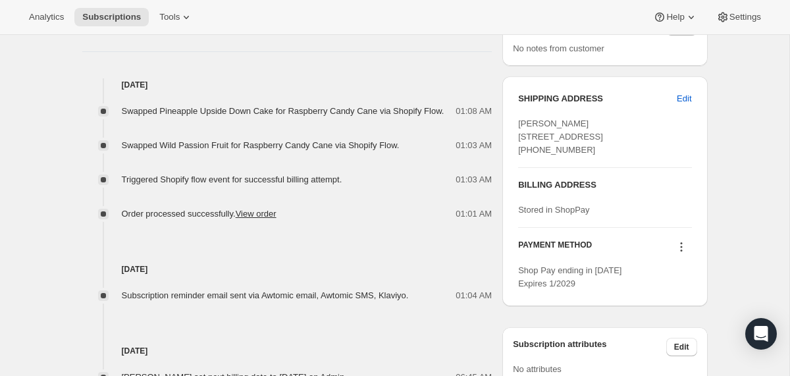
scroll to position [489, 0]
